Goal: Task Accomplishment & Management: Manage account settings

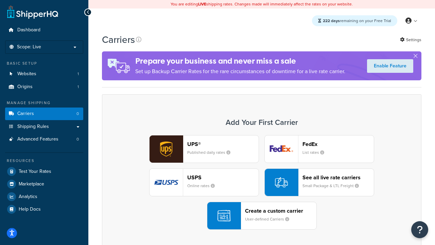
click at [261, 182] on div "UPS® Published daily rates FedEx List rates USPS Online rates See all live rate…" at bounding box center [261, 182] width 305 height 94
click at [338, 144] on header "FedEx" at bounding box center [337, 144] width 71 height 6
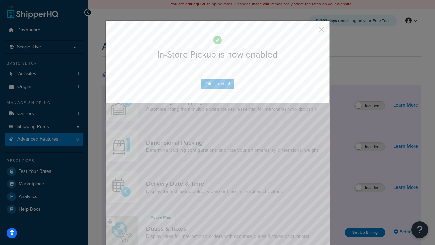
scroll to position [220, 0]
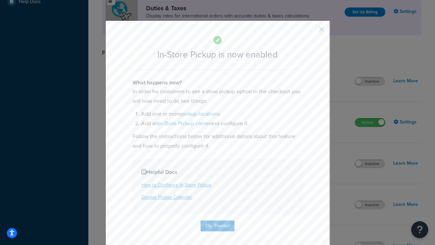
click at [311, 32] on button "button" at bounding box center [311, 32] width 2 height 2
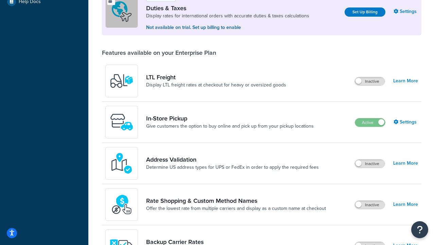
scroll to position [207, 0]
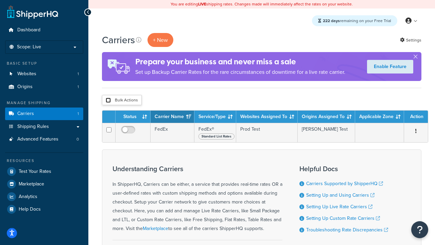
click at [108, 100] on input "checkbox" at bounding box center [108, 99] width 5 height 5
checkbox input "true"
click at [0, 0] on button "Delete" at bounding box center [0, 0] width 0 height 0
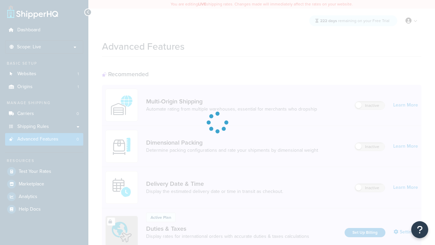
scroll to position [220, 0]
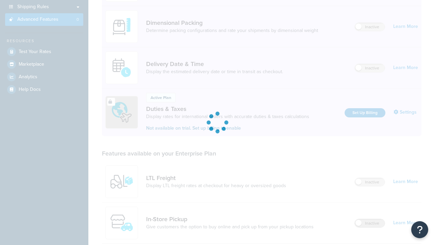
click at [369, 219] on label "Inactive" at bounding box center [370, 223] width 30 height 8
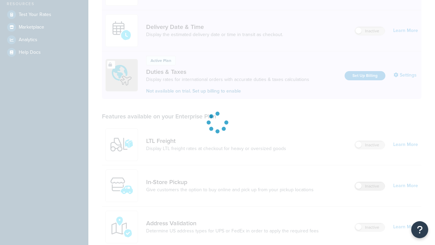
scroll to position [0, 0]
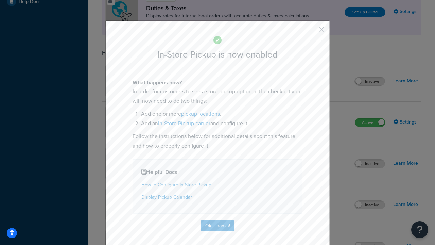
click at [311, 32] on button "button" at bounding box center [311, 32] width 2 height 2
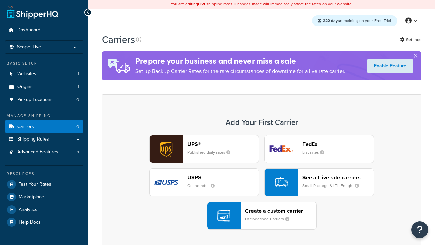
click at [261, 182] on div "UPS® Published daily rates FedEx List rates USPS Online rates See all live rate…" at bounding box center [261, 182] width 305 height 94
click at [261, 215] on div "Create a custom carrier User-defined Carriers" at bounding box center [280, 215] width 71 height 16
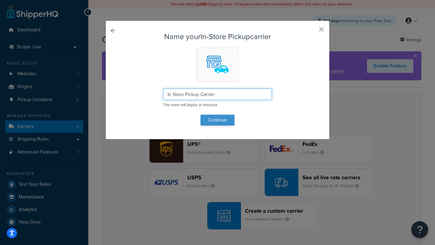
type input "In Store Pickup Carrier"
click at [217, 120] on button "Continue" at bounding box center [217, 119] width 34 height 11
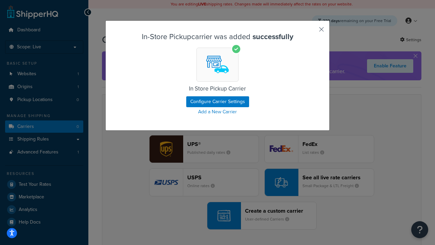
click at [311, 32] on button "button" at bounding box center [311, 32] width 2 height 2
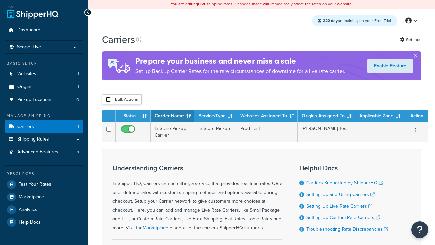
click at [108, 100] on input "checkbox" at bounding box center [108, 99] width 5 height 5
checkbox input "true"
click at [0, 0] on button "Duplicate" at bounding box center [0, 0] width 0 height 0
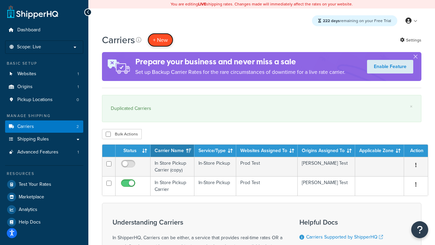
click at [160, 40] on button "+ New" at bounding box center [160, 40] width 26 height 14
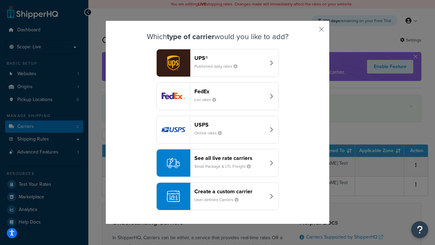
click at [217, 196] on div "Create a custom carrier User-defined Carriers" at bounding box center [229, 196] width 71 height 16
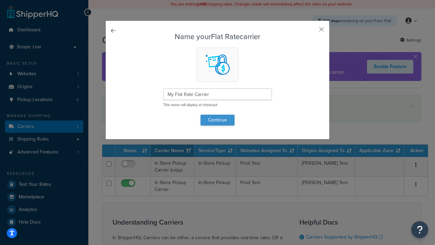
type input "My Flat Rate Carrier"
click at [217, 120] on button "Continue" at bounding box center [217, 119] width 34 height 11
click at [311, 32] on button "button" at bounding box center [311, 32] width 2 height 2
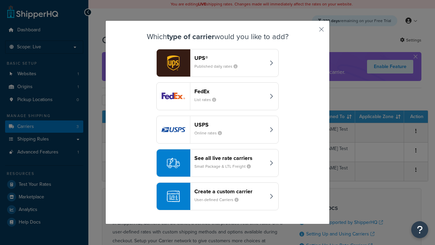
click at [217, 196] on div "Create a custom carrier User-defined Carriers" at bounding box center [229, 196] width 71 height 16
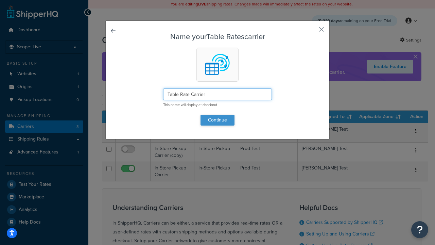
type input "Table Rate Carrier"
click at [217, 120] on button "Continue" at bounding box center [217, 119] width 34 height 11
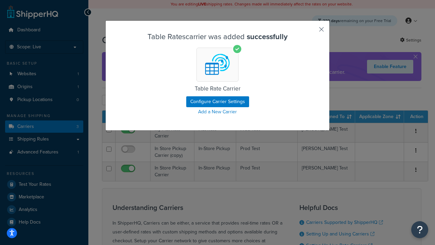
click at [311, 32] on button "button" at bounding box center [311, 32] width 2 height 2
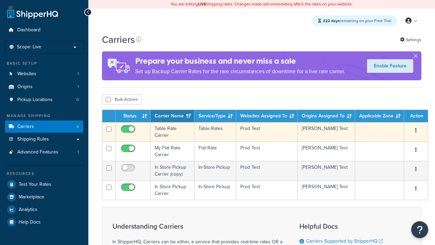
click at [416, 131] on icon "button" at bounding box center [415, 130] width 1 height 5
click at [0, 0] on link "Delete" at bounding box center [0, 0] width 0 height 0
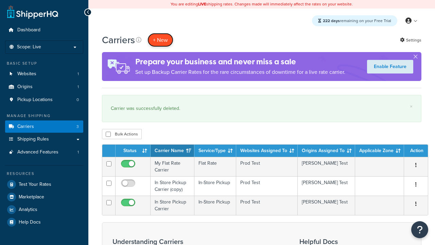
click at [160, 40] on button "+ New" at bounding box center [160, 40] width 26 height 14
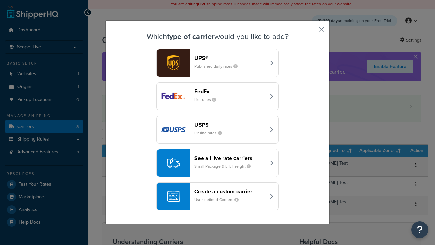
click at [217, 163] on div "See all live rate carriers Small Package & LTL Freight" at bounding box center [229, 163] width 71 height 16
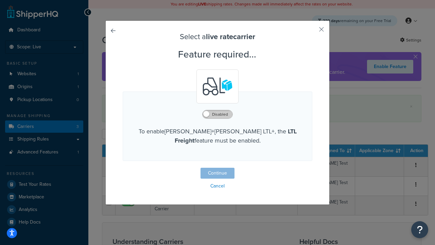
click at [217, 114] on label "Disabled" at bounding box center [217, 114] width 30 height 8
click at [217, 173] on button "Continue" at bounding box center [217, 172] width 34 height 11
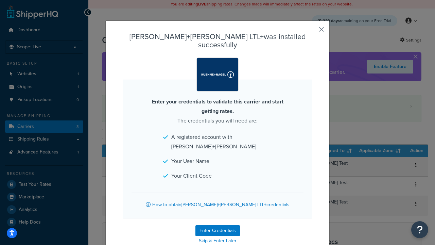
click at [311, 32] on button "button" at bounding box center [311, 32] width 2 height 2
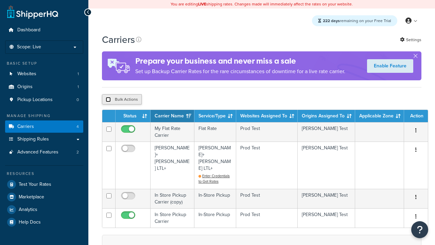
click at [108, 99] on input "checkbox" at bounding box center [108, 99] width 5 height 5
checkbox input "true"
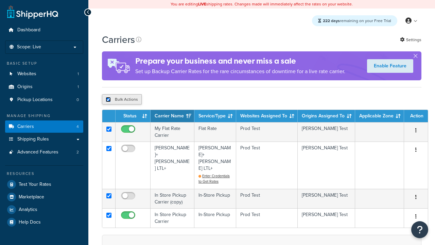
checkbox input "true"
click at [0, 0] on button "Delete" at bounding box center [0, 0] width 0 height 0
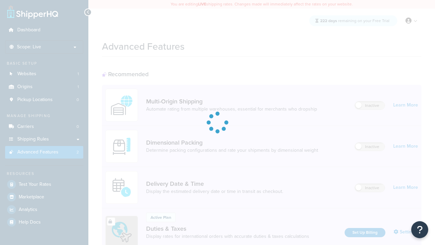
scroll to position [220, 0]
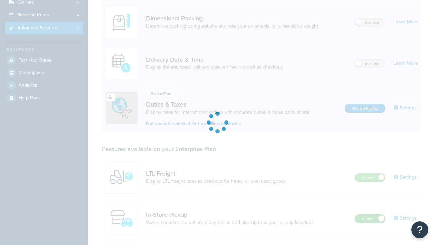
click at [370, 214] on label "Active" at bounding box center [370, 218] width 30 height 8
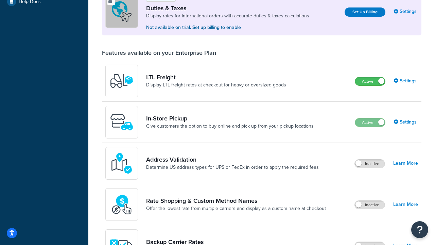
scroll to position [207, 0]
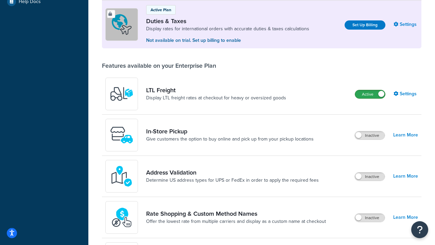
click at [370, 94] on label "Active" at bounding box center [370, 94] width 30 height 8
